Goal: Navigation & Orientation: Find specific page/section

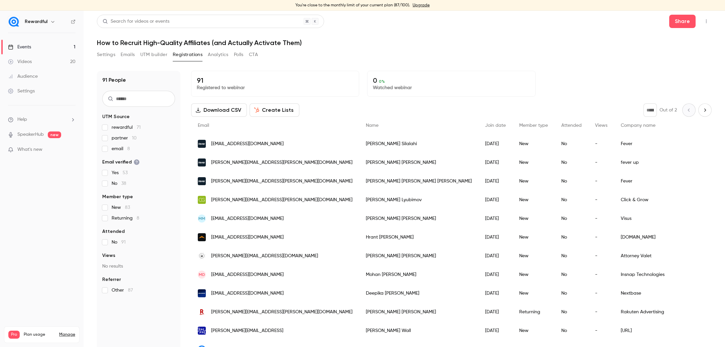
click at [27, 45] on div "Events" at bounding box center [19, 47] width 23 height 7
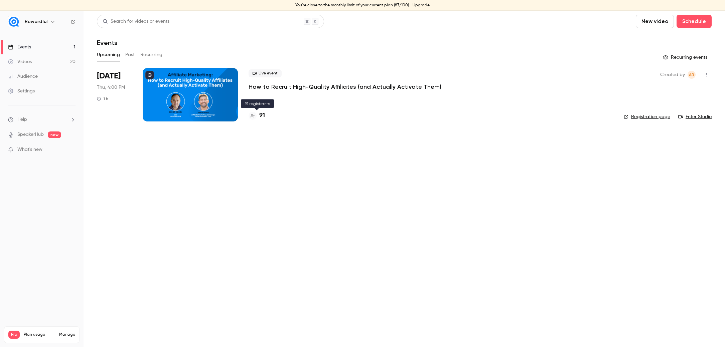
click at [264, 115] on h4 "91" at bounding box center [262, 115] width 6 height 9
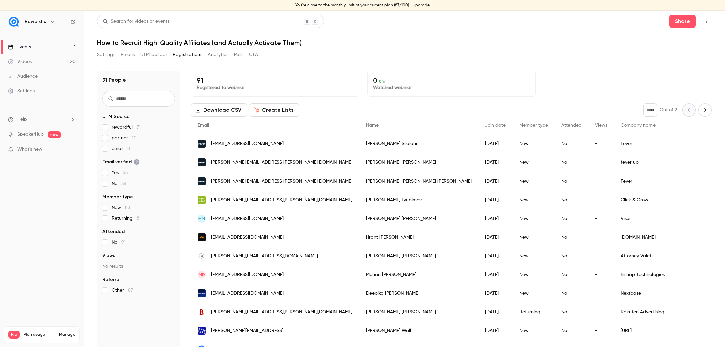
click at [55, 48] on link "Events 1" at bounding box center [41, 47] width 83 height 15
